Goal: Use online tool/utility: Utilize a website feature to perform a specific function

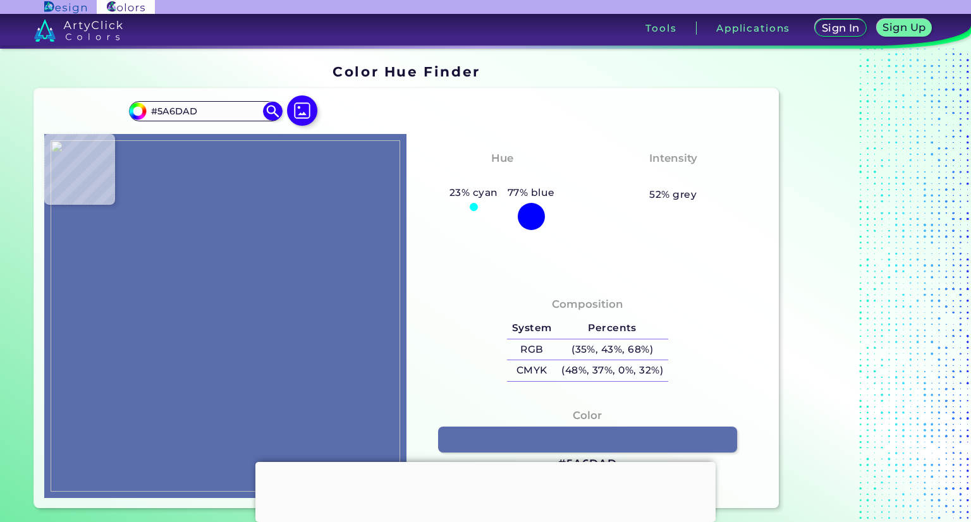
click at [314, 159] on img at bounding box center [226, 316] width 350 height 352
type input "#ffffff"
type input "#FFFFFF"
type input "#9ba7cd"
type input "#9BA7CD"
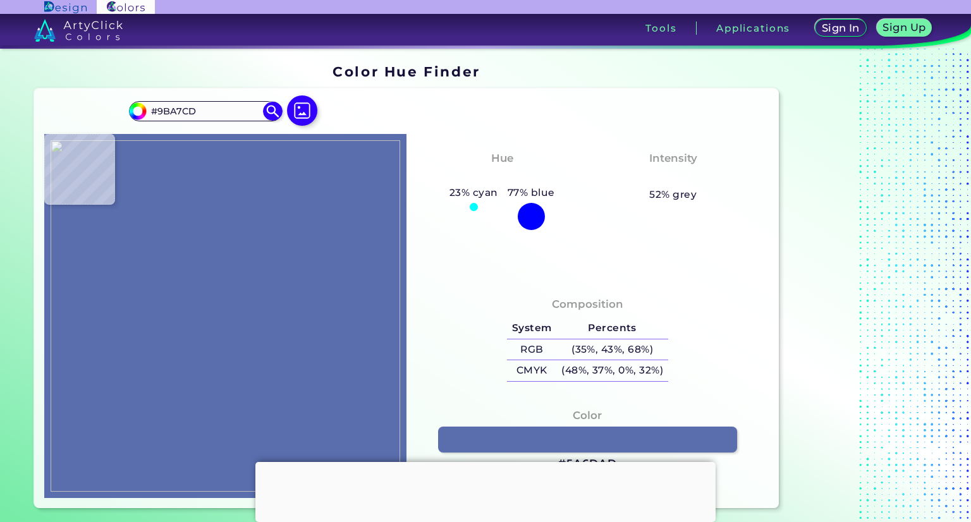
type input "#4259a4"
type input "#4259A4"
type input "#ffffff"
type input "#FFFFFF"
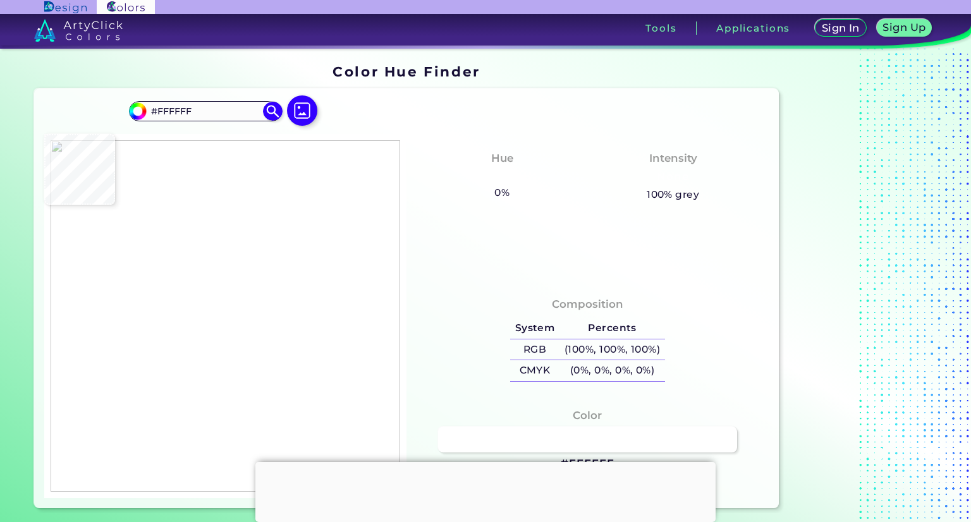
type input "#eeeff5"
type input "#EEEFF5"
type input "#ffffff"
type input "#FFFFFF"
type input "#6071b0"
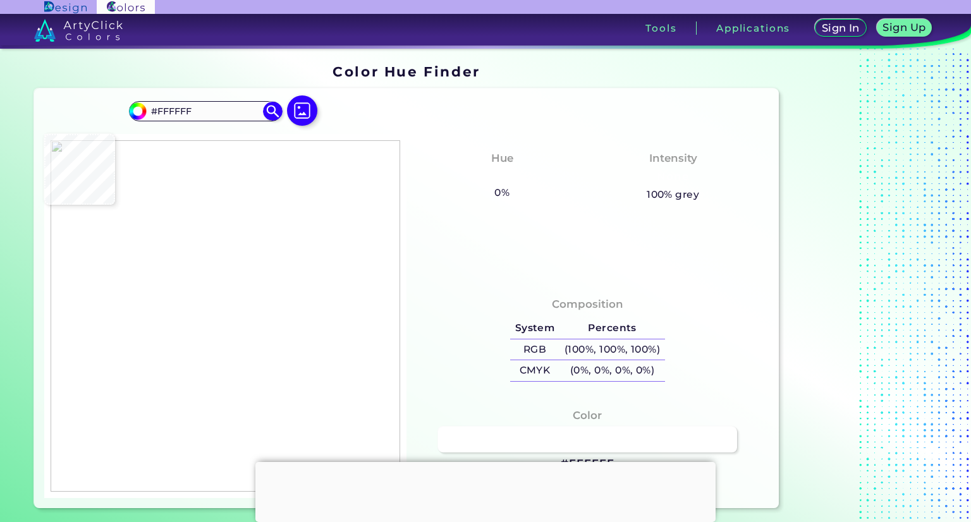
type input "#6071B0"
type input "#4b61a9"
type input "#4B61A9"
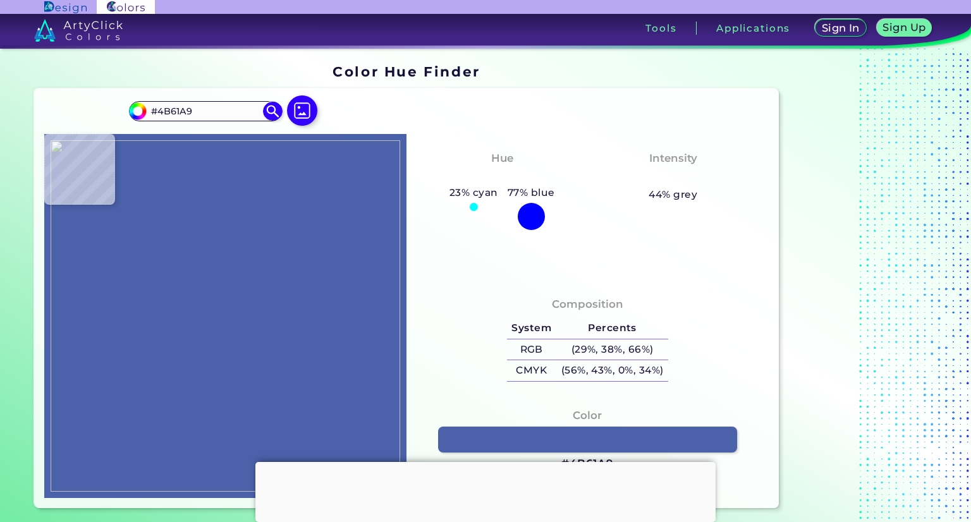
type input "#e8eaf2"
type input "#E8EAF2"
type input "#ffffff"
type input "#FFFFFF"
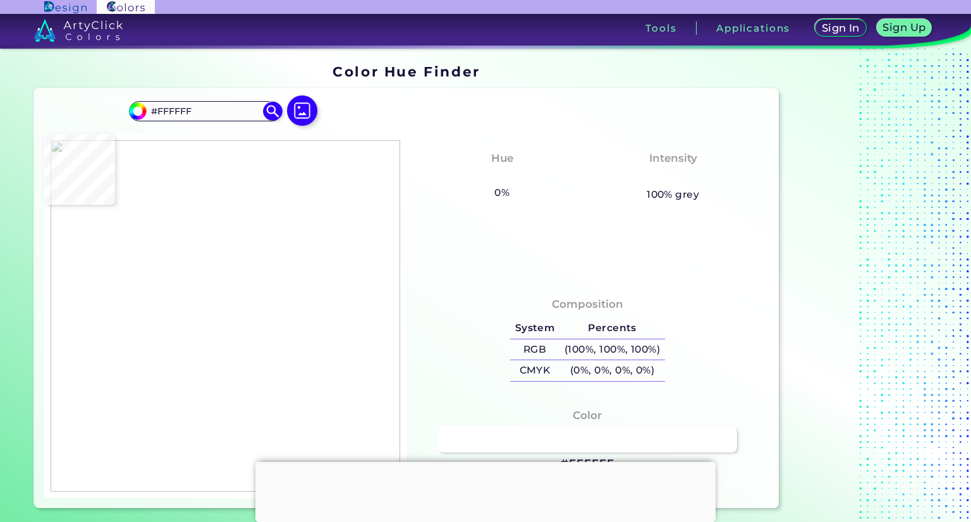
type input "#7d8abb"
type input "#7D8ABB"
type input "#21409a"
type input "#21409A"
type input "#7f8ab9"
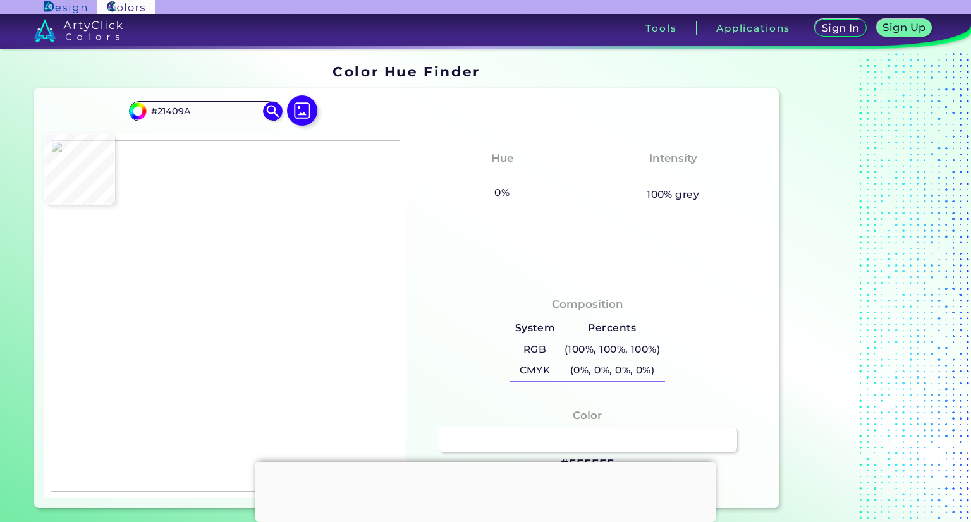
type input "#7F8AB9"
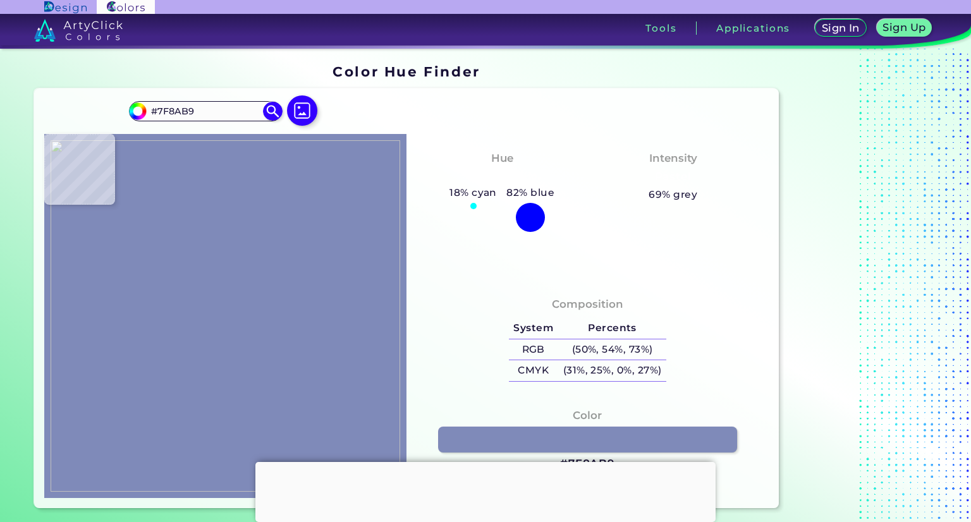
type input "#fdfdfd"
type input "#FDFDFD"
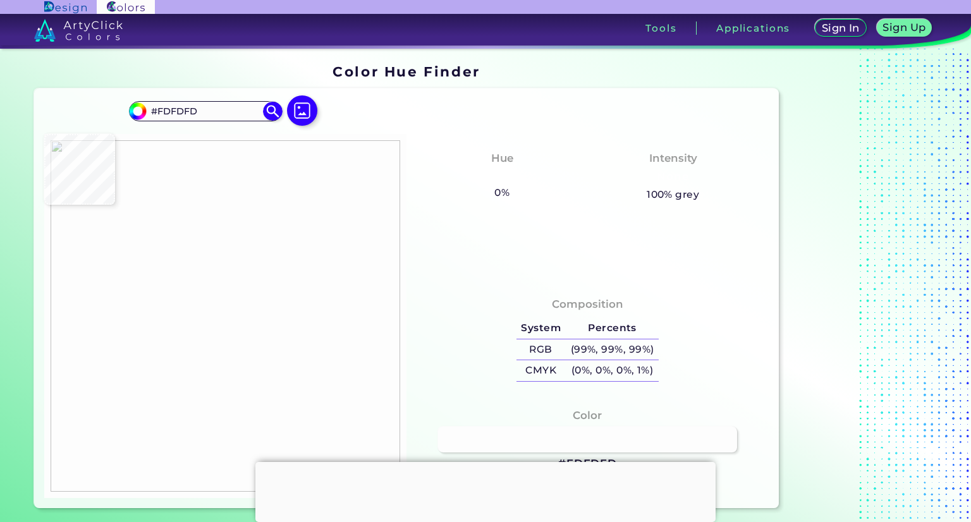
type input "#ffffff"
type input "#FFFFFF"
type input "#dddfeb"
type input "#DDDFEB"
type input "#ffffff"
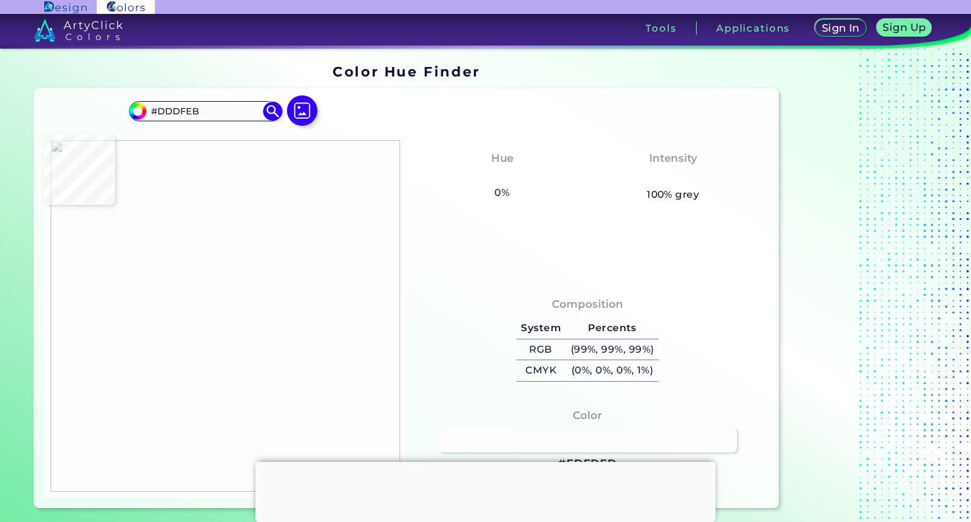
type input "#FFFFFF"
type input "#abb4d5"
type input "#ABB4D5"
type input "#21409a"
type input "#21409A"
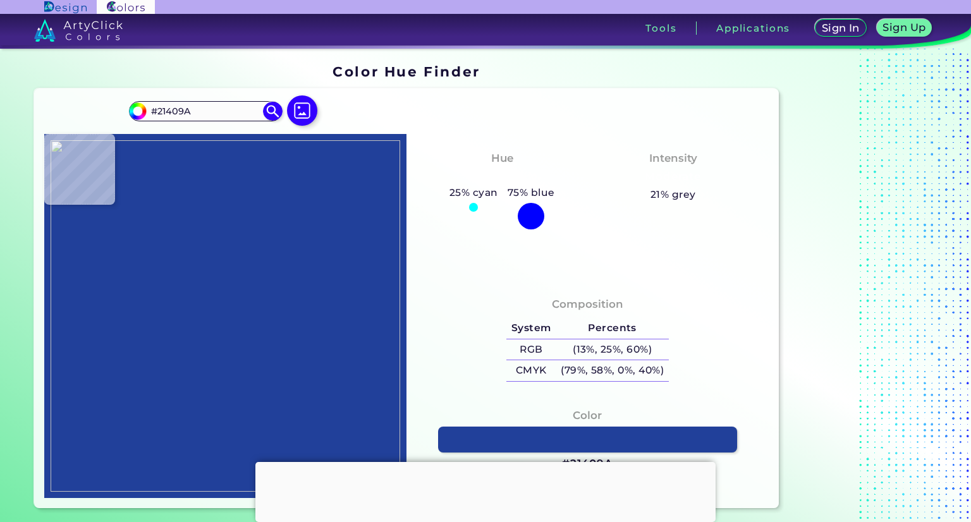
click at [224, 171] on img at bounding box center [226, 316] width 350 height 352
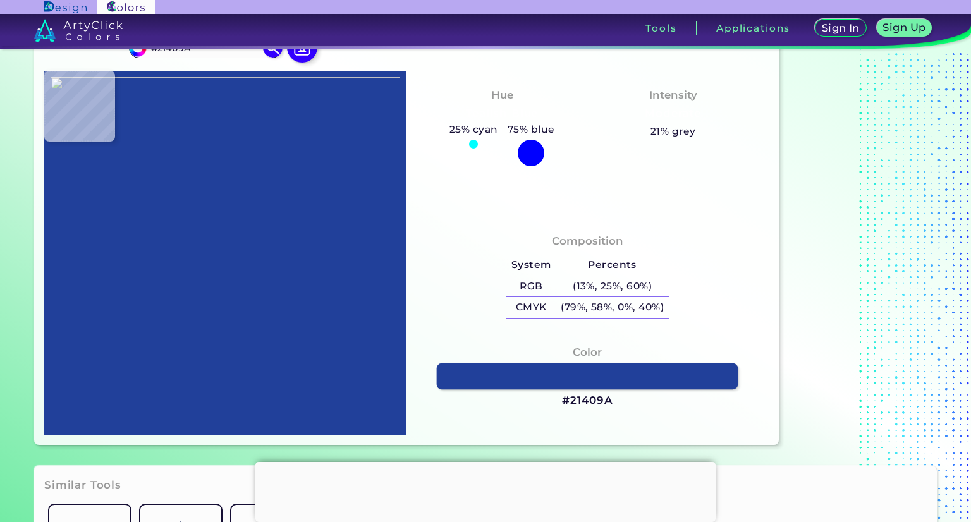
click at [592, 377] on link at bounding box center [588, 376] width 302 height 27
